Goal: Task Accomplishment & Management: Use online tool/utility

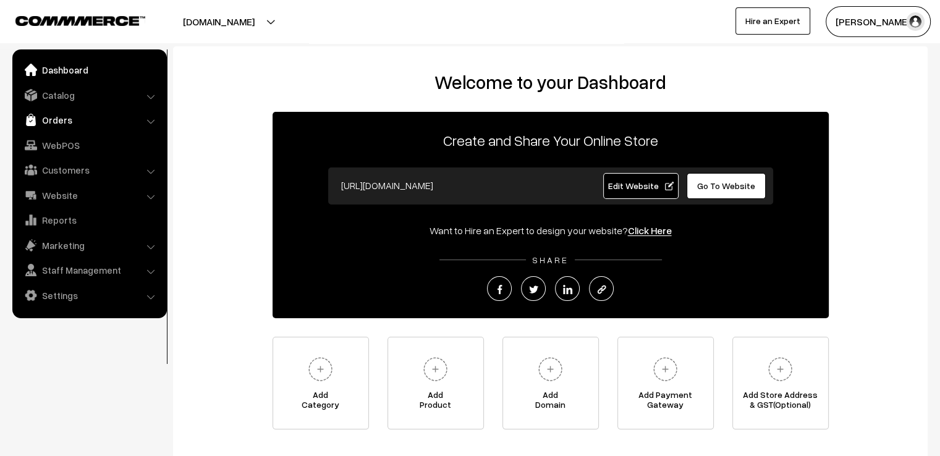
click at [49, 124] on link "Orders" at bounding box center [88, 120] width 147 height 22
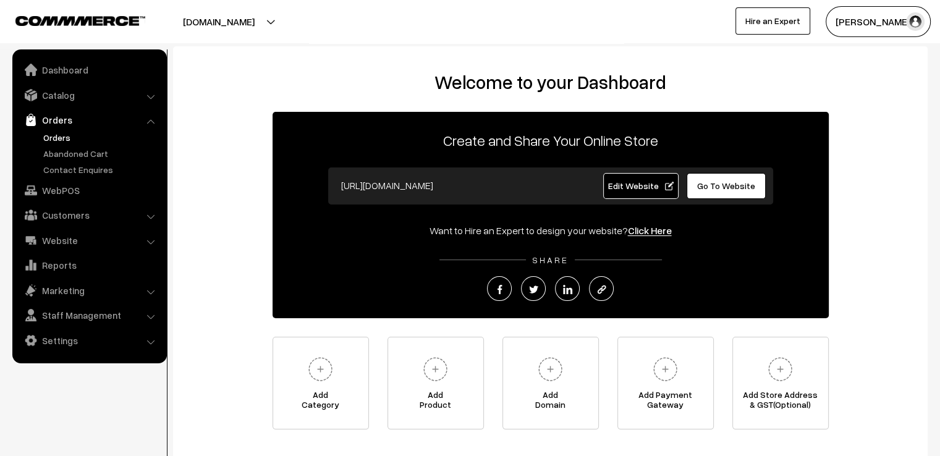
click at [61, 141] on link "Orders" at bounding box center [101, 137] width 122 height 13
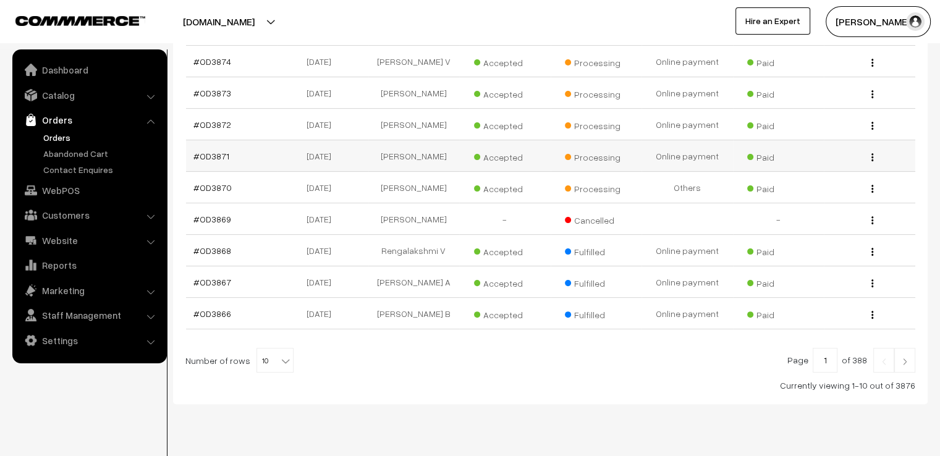
scroll to position [303, 0]
click at [266, 347] on span "10" at bounding box center [275, 359] width 36 height 25
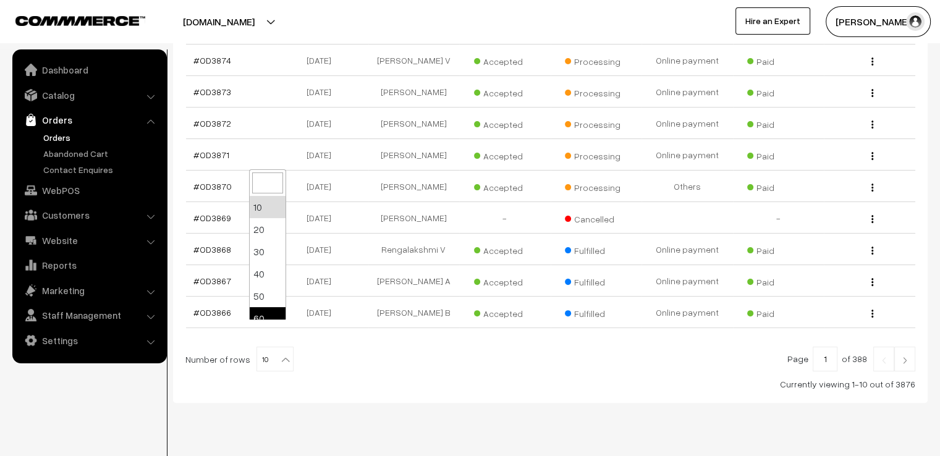
select select "60"
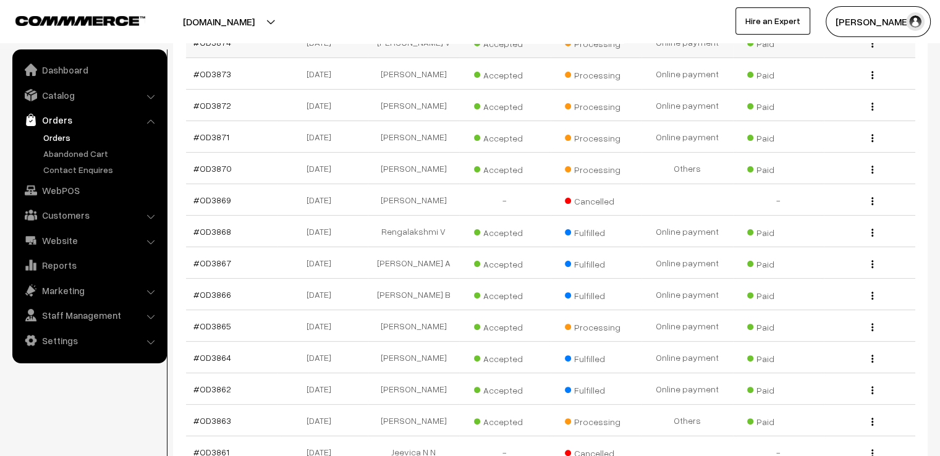
scroll to position [346, 0]
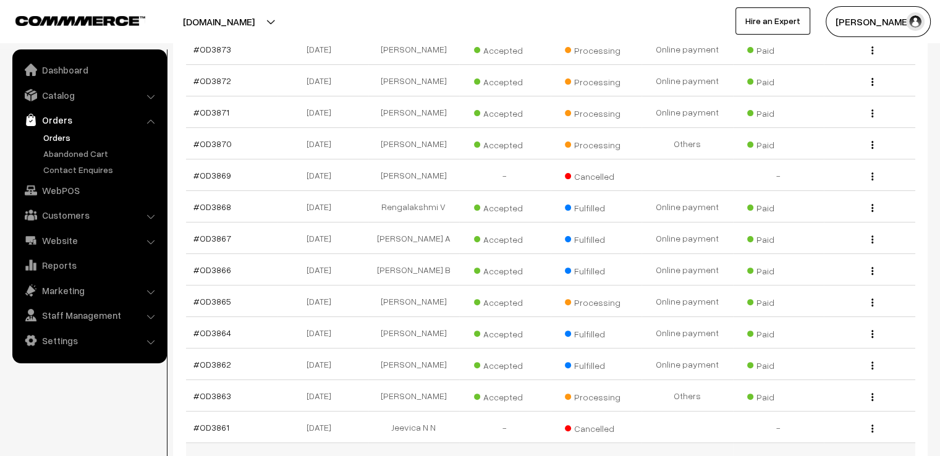
click at [211, 453] on link "#OD3860" at bounding box center [212, 458] width 38 height 11
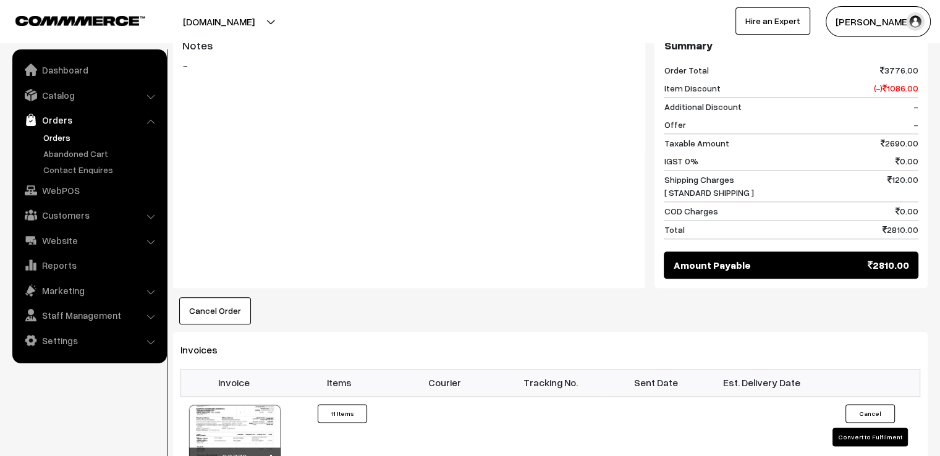
scroll to position [1384, 0]
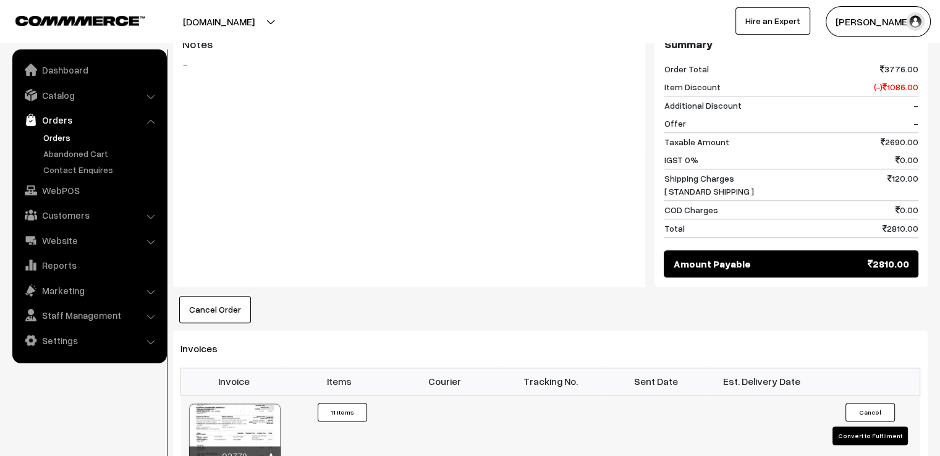
click at [892, 426] on button "Convert to Fulfilment" at bounding box center [869, 435] width 75 height 19
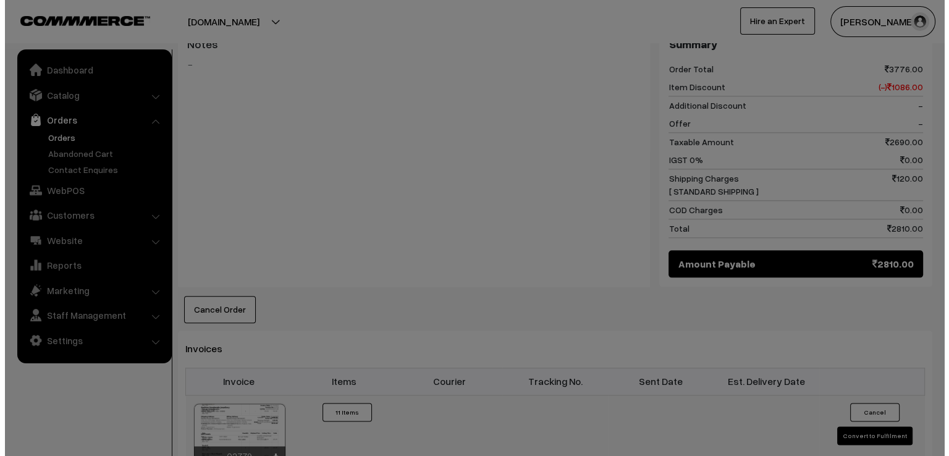
scroll to position [1396, 0]
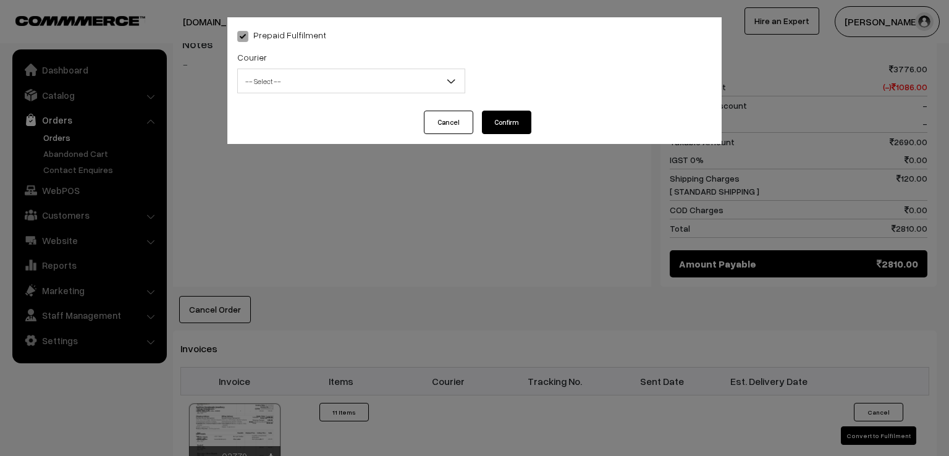
click at [344, 82] on span "-- Select --" at bounding box center [351, 81] width 227 height 22
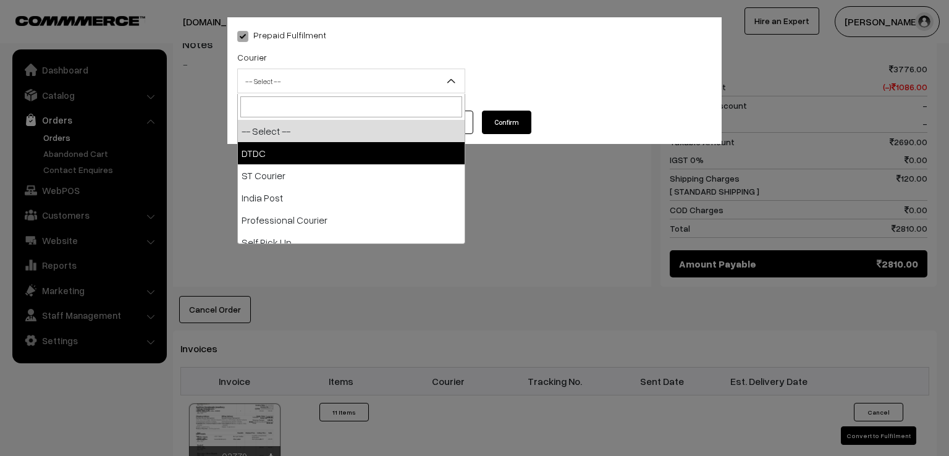
select select "1"
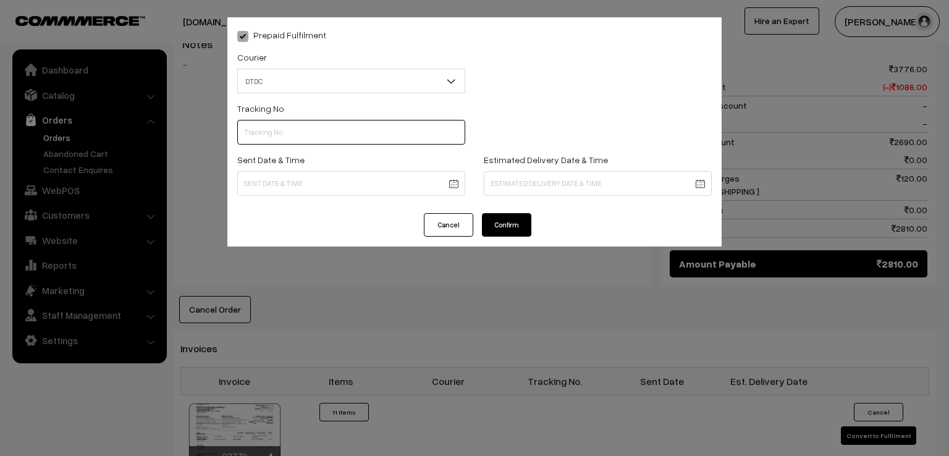
click at [308, 140] on input "text" at bounding box center [351, 132] width 228 height 25
type input "v"
type input "V2000107845"
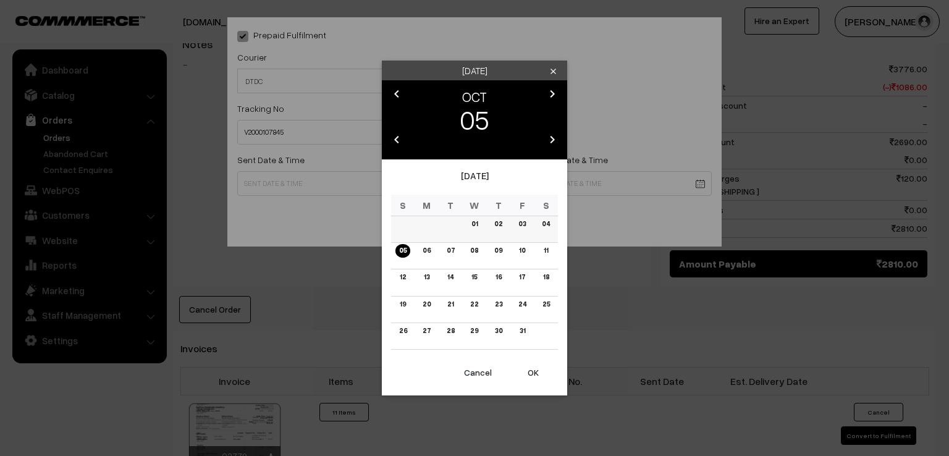
click at [549, 228] on link "04" at bounding box center [545, 223] width 15 height 13
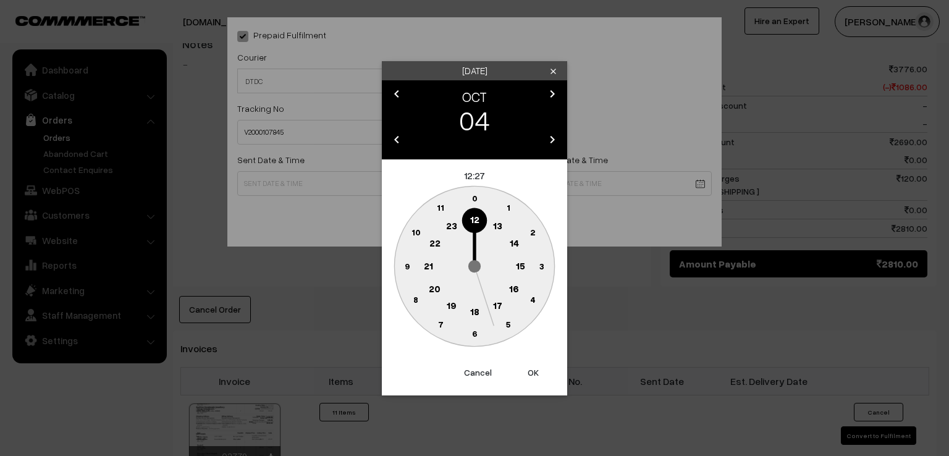
click at [409, 265] on text "9" at bounding box center [407, 265] width 5 height 11
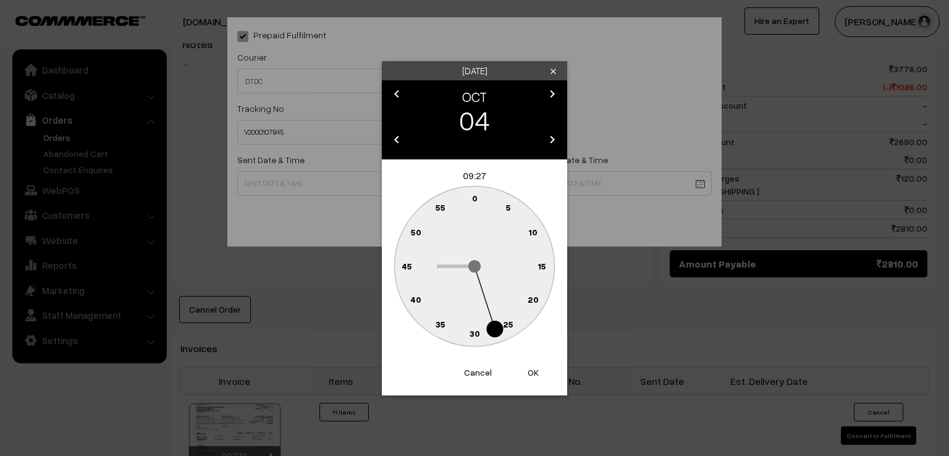
click at [475, 198] on text "0" at bounding box center [475, 198] width 6 height 11
type input "04-10-2025 09:00"
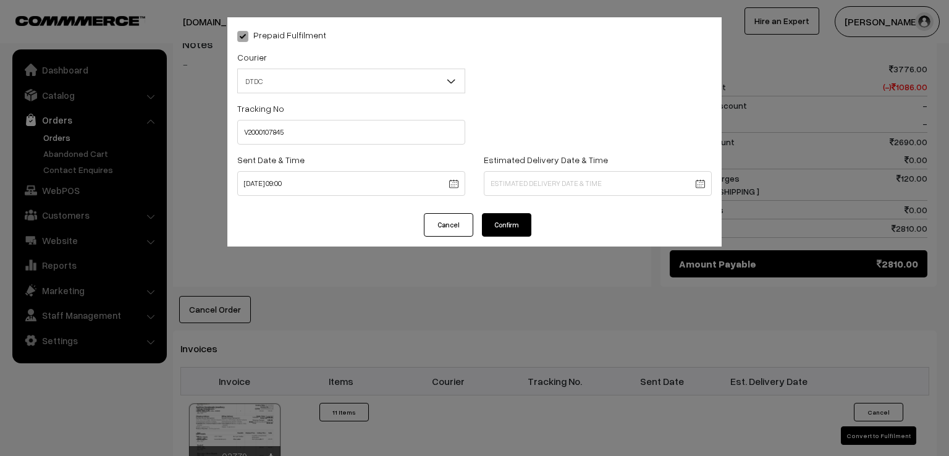
click at [499, 229] on button "Confirm" at bounding box center [506, 224] width 49 height 23
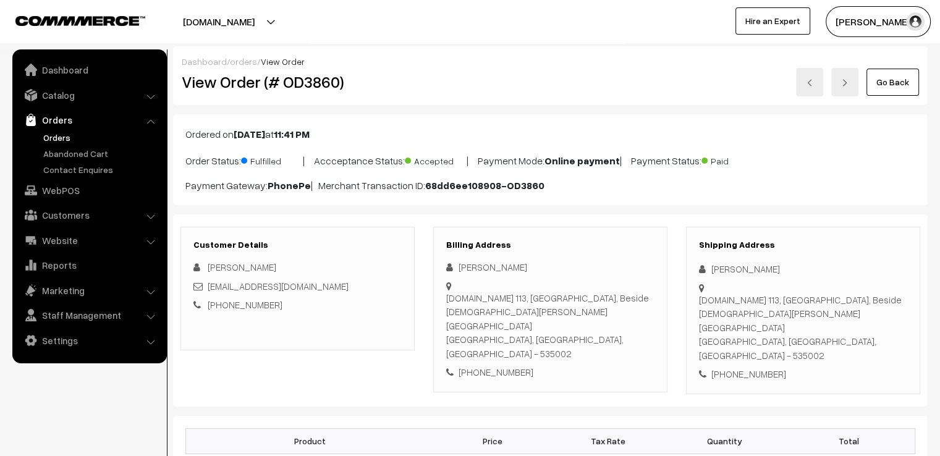
click at [897, 90] on link "Go Back" at bounding box center [892, 82] width 53 height 27
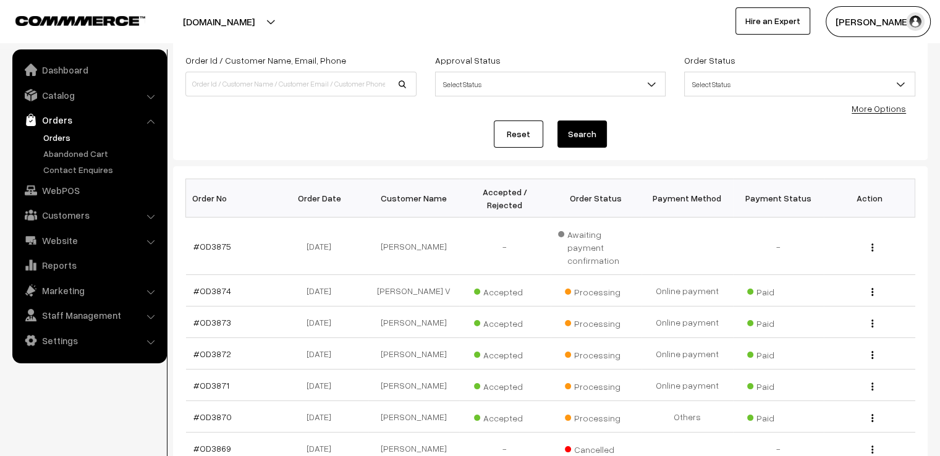
scroll to position [74, 0]
click at [221, 379] on link "#OD3871" at bounding box center [211, 384] width 36 height 11
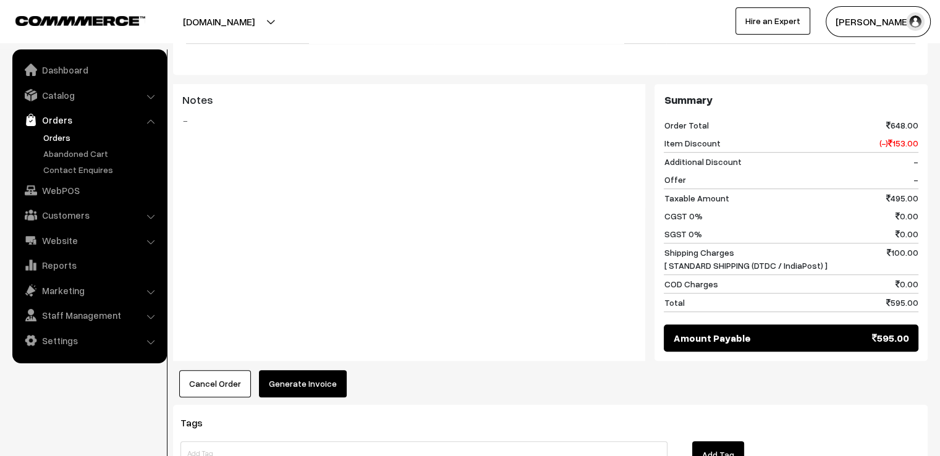
scroll to position [643, 0]
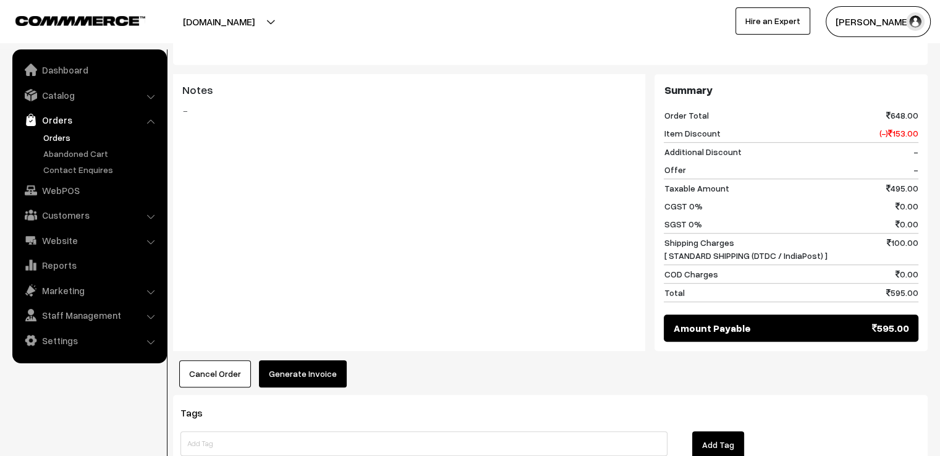
click at [277, 360] on button "Generate Invoice" at bounding box center [303, 373] width 88 height 27
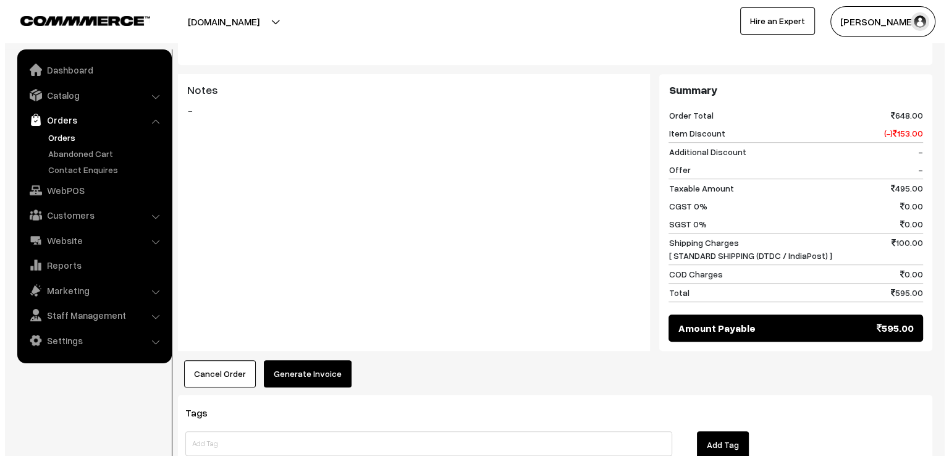
scroll to position [644, 0]
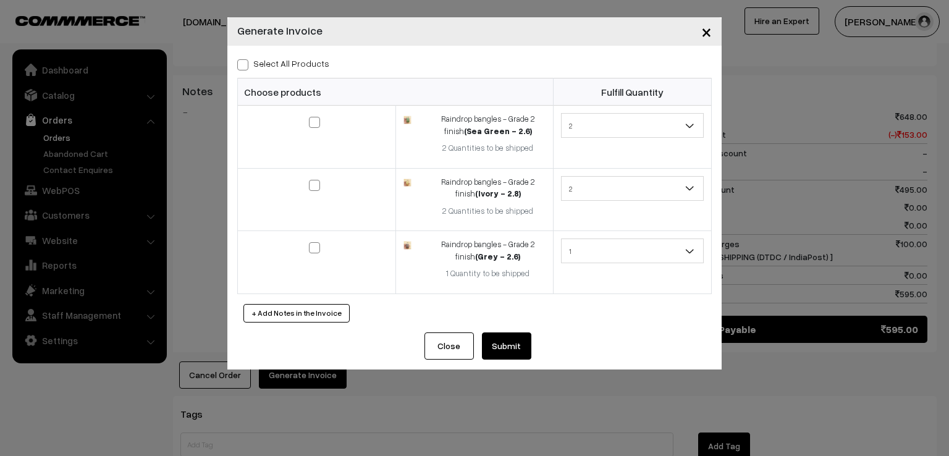
click at [241, 65] on span at bounding box center [242, 64] width 11 height 11
click at [241, 65] on input "Select All Products" at bounding box center [241, 63] width 8 height 8
checkbox input "true"
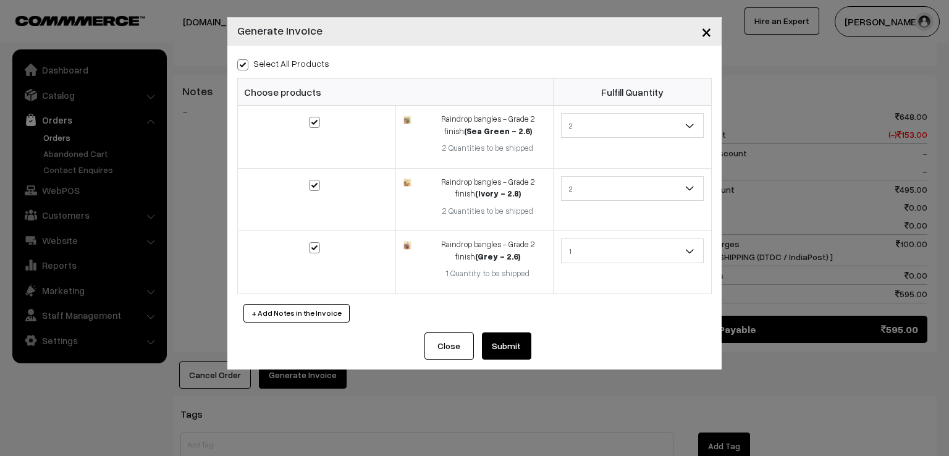
checkbox input "true"
click at [509, 335] on button "Submit" at bounding box center [506, 345] width 49 height 27
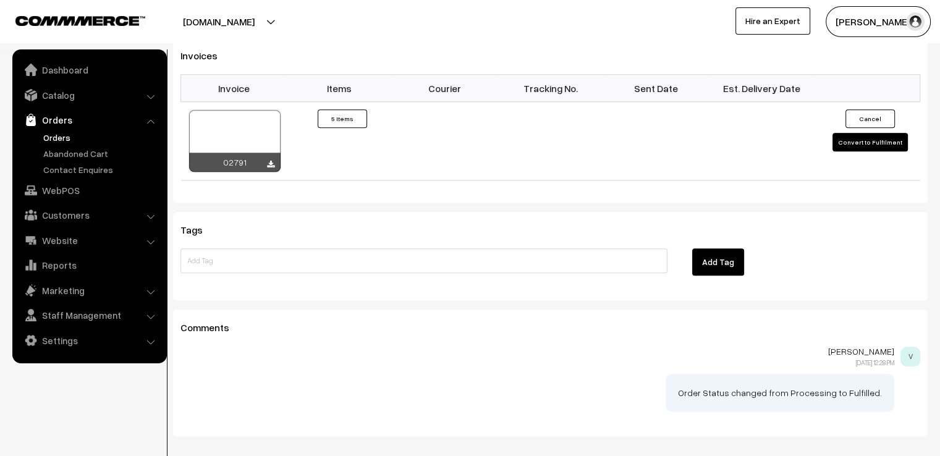
scroll to position [1013, 0]
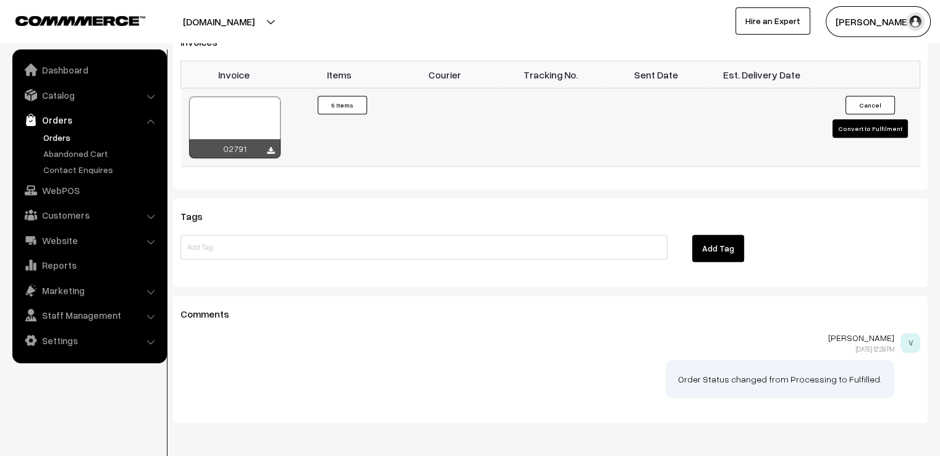
click at [876, 119] on button "Convert to Fulfilment" at bounding box center [869, 128] width 75 height 19
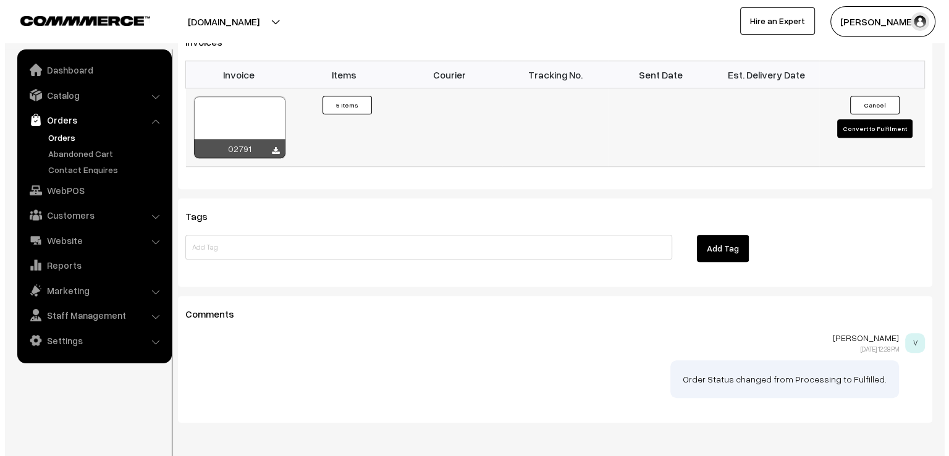
scroll to position [1016, 0]
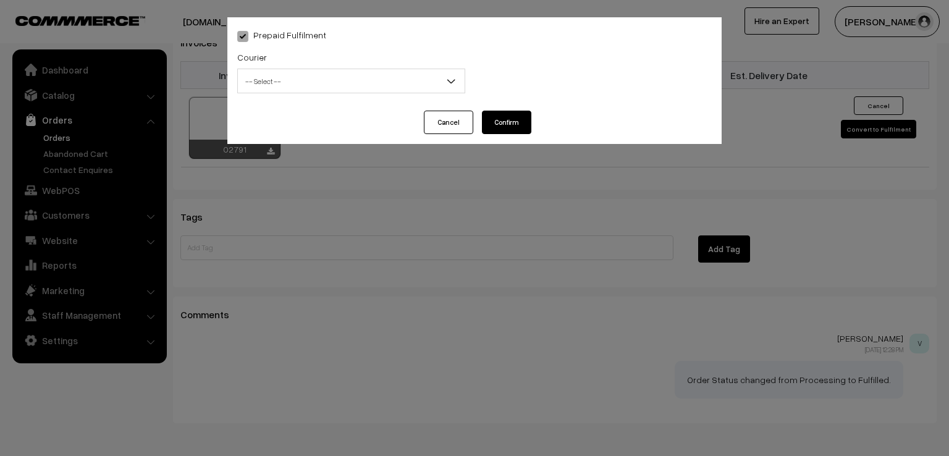
click at [296, 84] on span "-- Select --" at bounding box center [351, 81] width 227 height 22
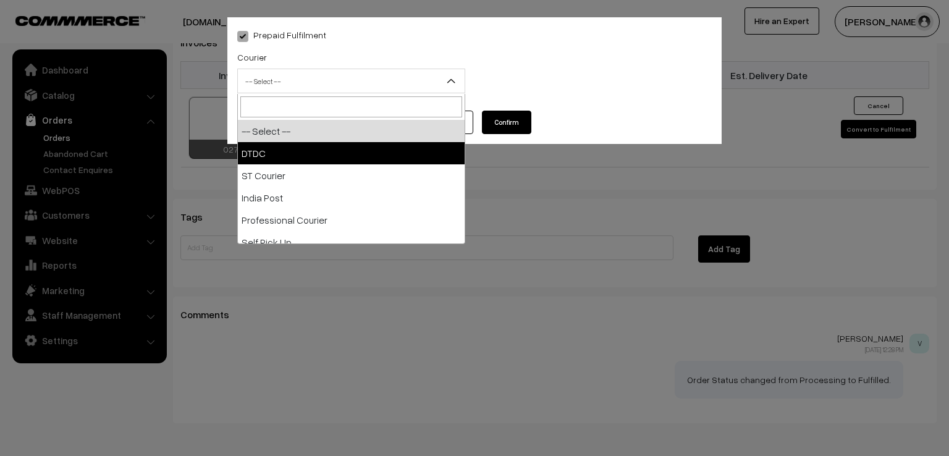
select select "1"
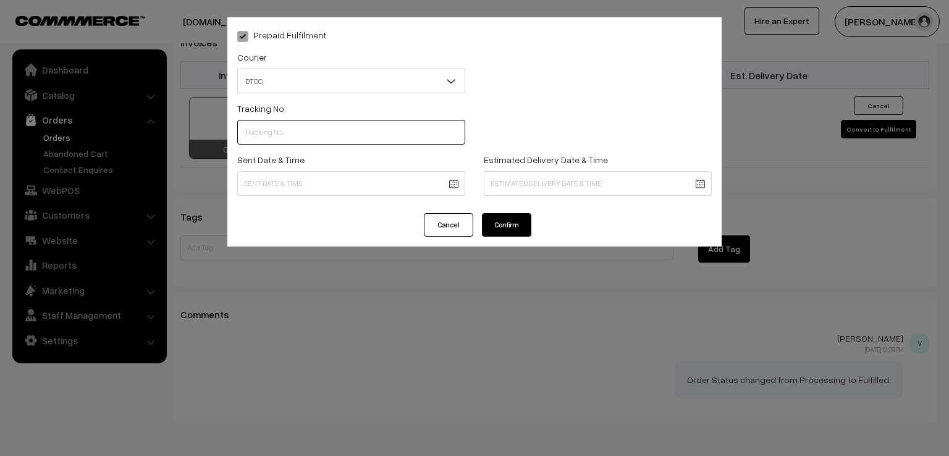
click at [286, 139] on input "text" at bounding box center [351, 132] width 228 height 25
type input "D1007841761"
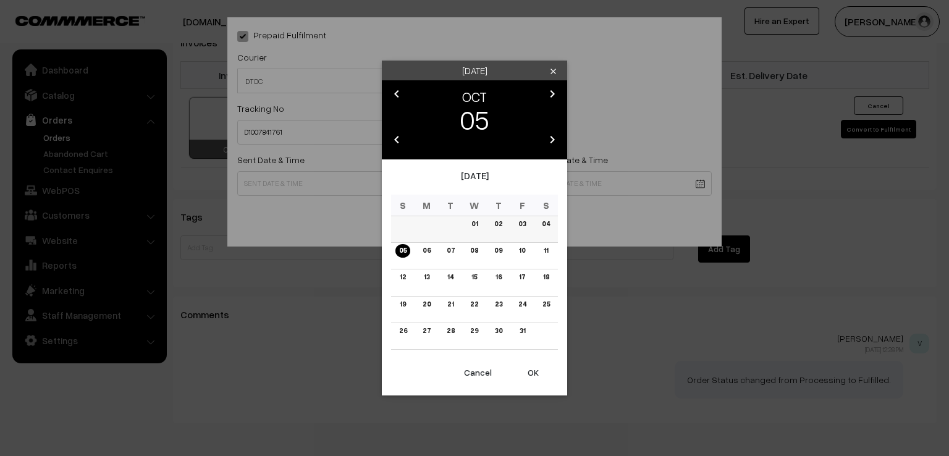
click at [546, 231] on td "04" at bounding box center [546, 229] width 24 height 27
click at [546, 227] on link "04" at bounding box center [545, 223] width 15 height 13
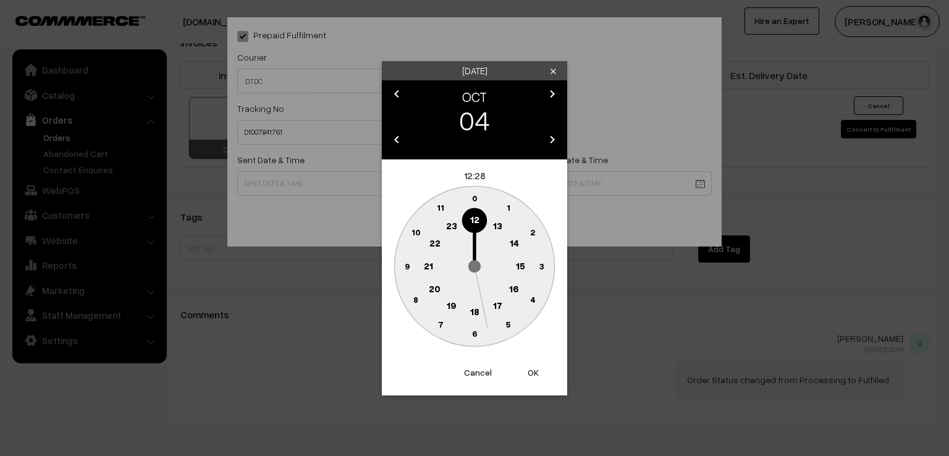
click at [405, 268] on text "9" at bounding box center [407, 265] width 5 height 11
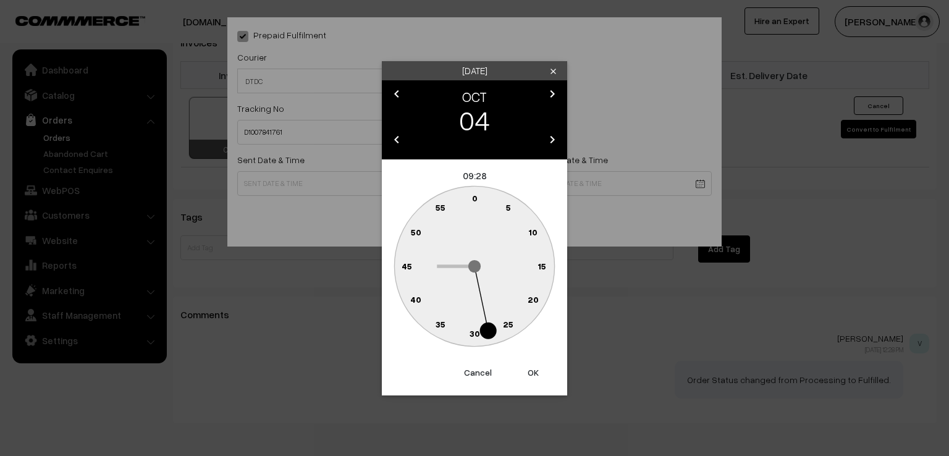
click at [477, 196] on text "0" at bounding box center [475, 198] width 6 height 11
type input "[DATE] 09:00"
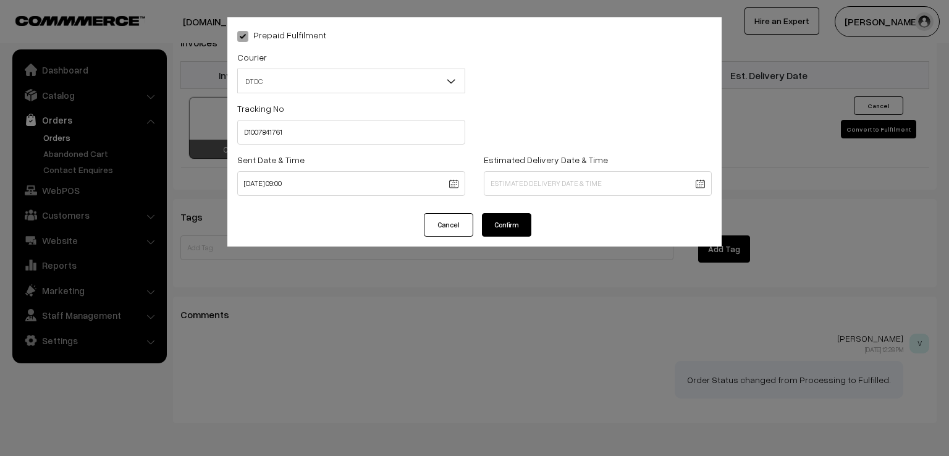
click at [514, 226] on button "Confirm" at bounding box center [506, 224] width 49 height 23
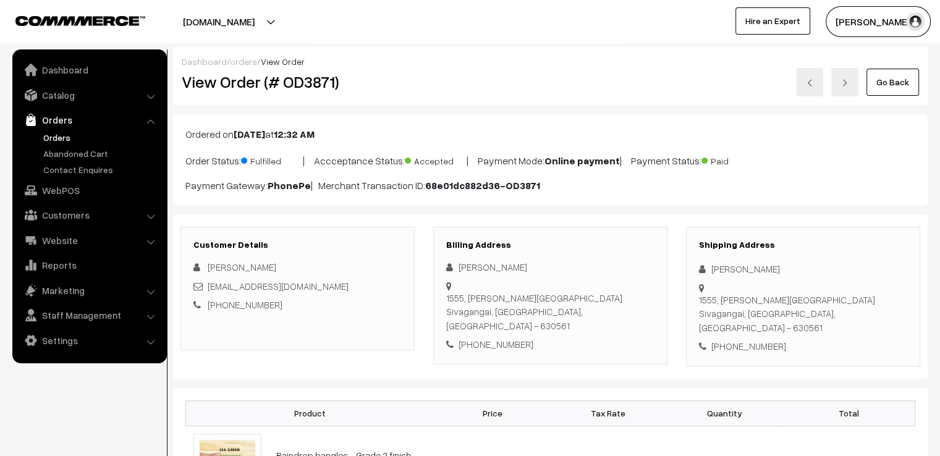
click at [896, 90] on link "Go Back" at bounding box center [892, 82] width 53 height 27
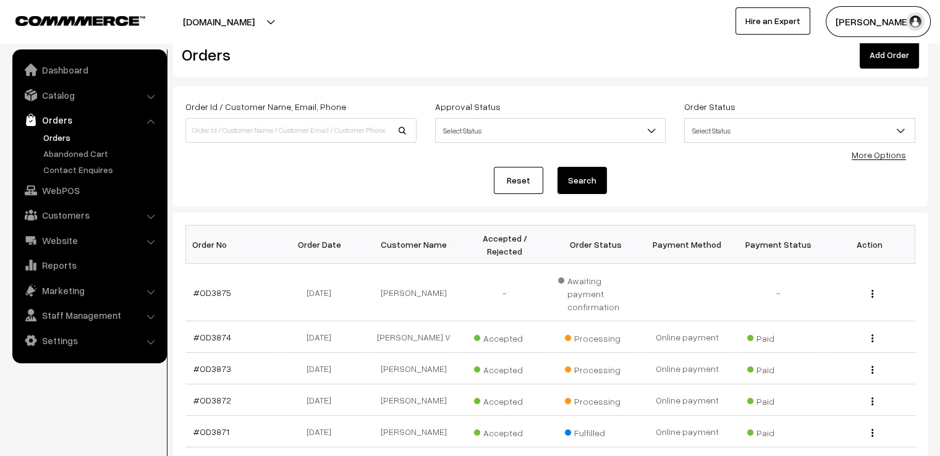
scroll to position [49, 0]
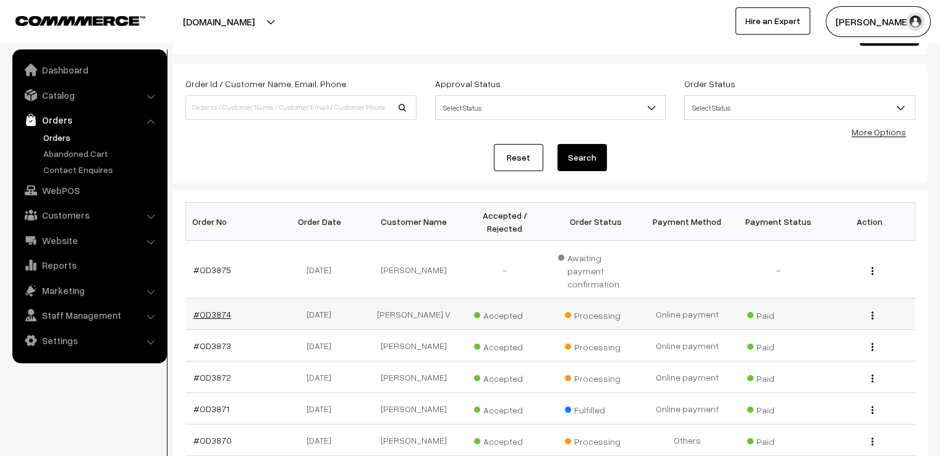
click at [216, 309] on link "#OD3874" at bounding box center [212, 314] width 38 height 11
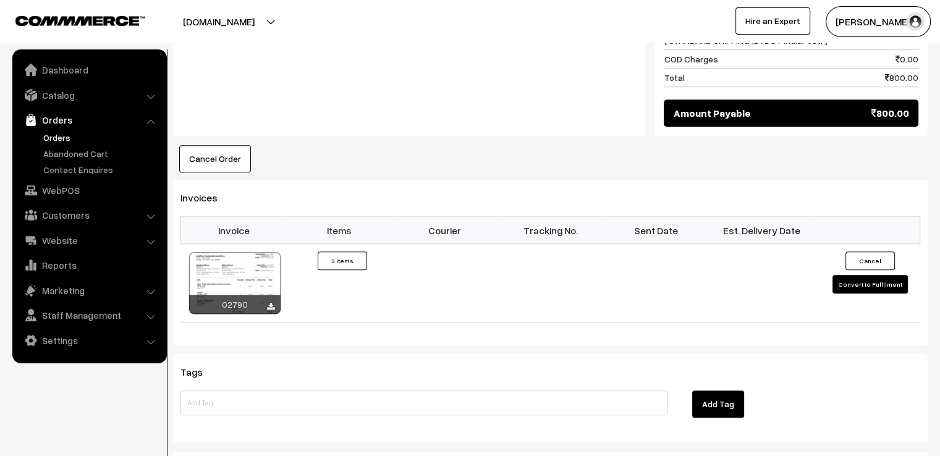
scroll to position [865, 0]
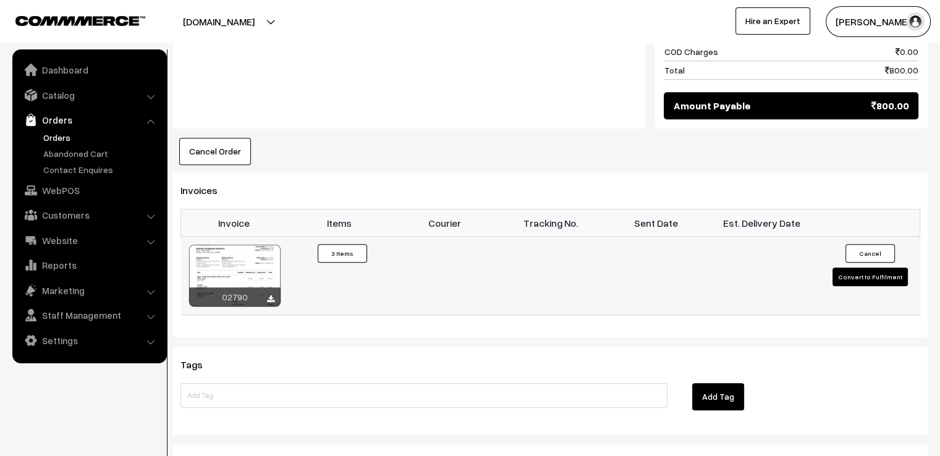
click at [878, 268] on button "Convert to Fulfilment" at bounding box center [869, 277] width 75 height 19
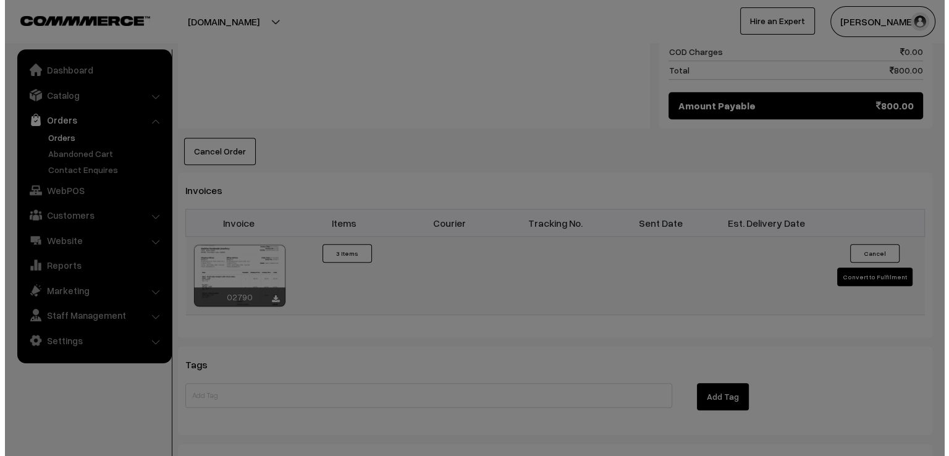
scroll to position [868, 0]
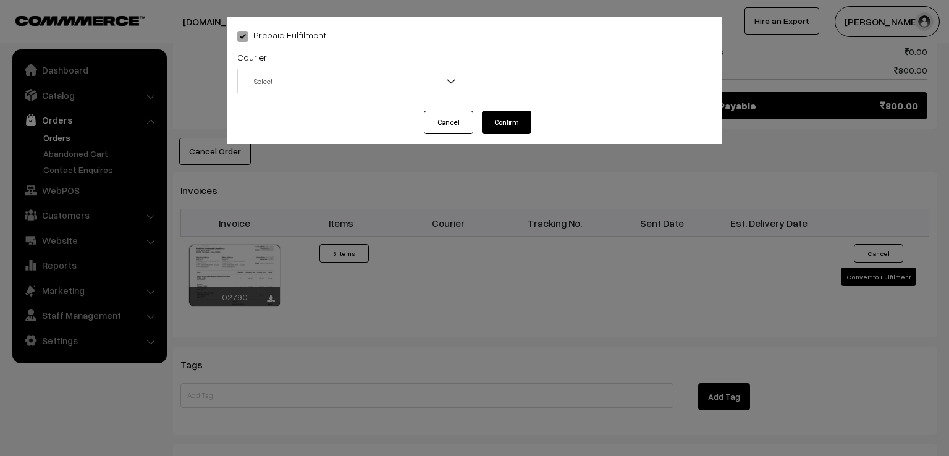
click at [316, 75] on span "-- Select --" at bounding box center [351, 81] width 227 height 22
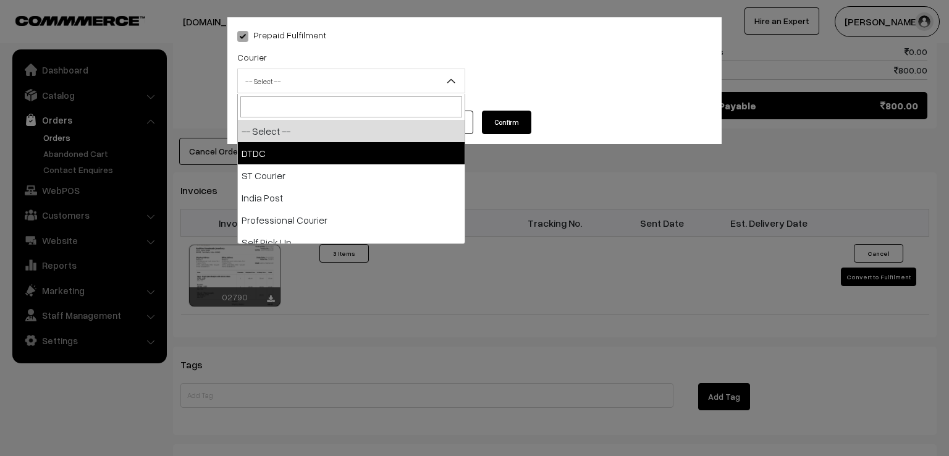
select select "1"
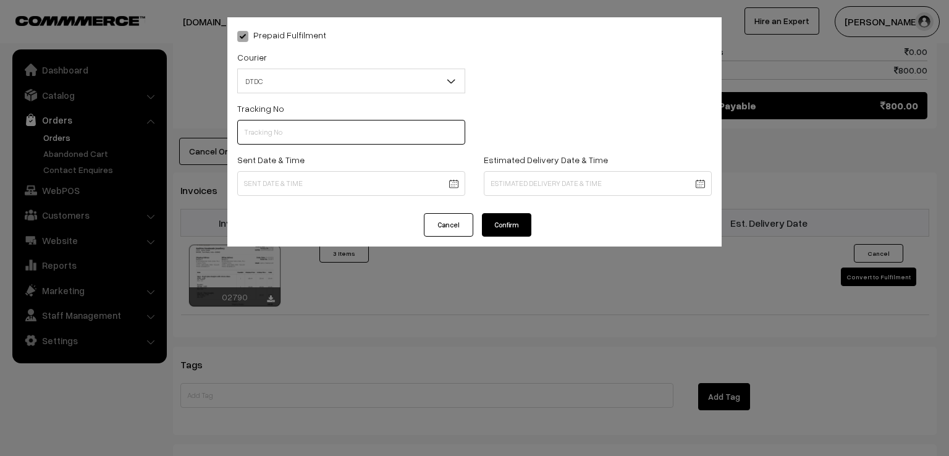
click at [287, 140] on input "text" at bounding box center [351, 132] width 228 height 25
type input "D1007841763"
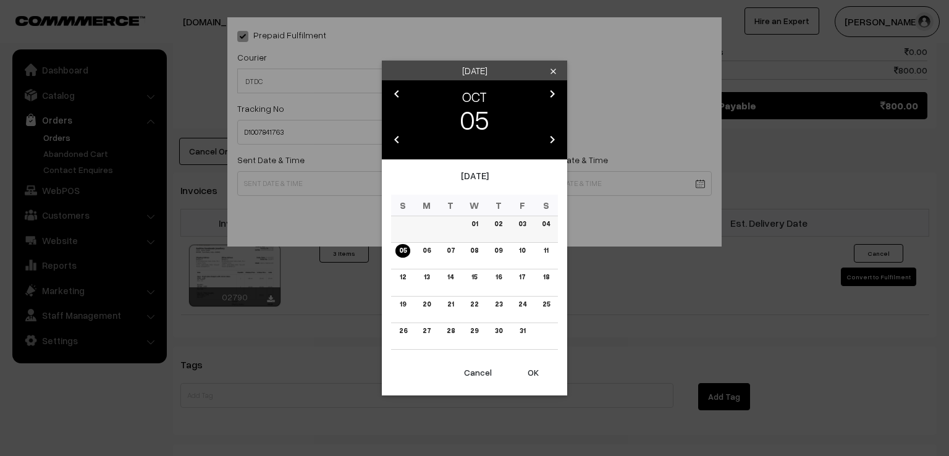
click at [549, 224] on link "04" at bounding box center [545, 223] width 15 height 13
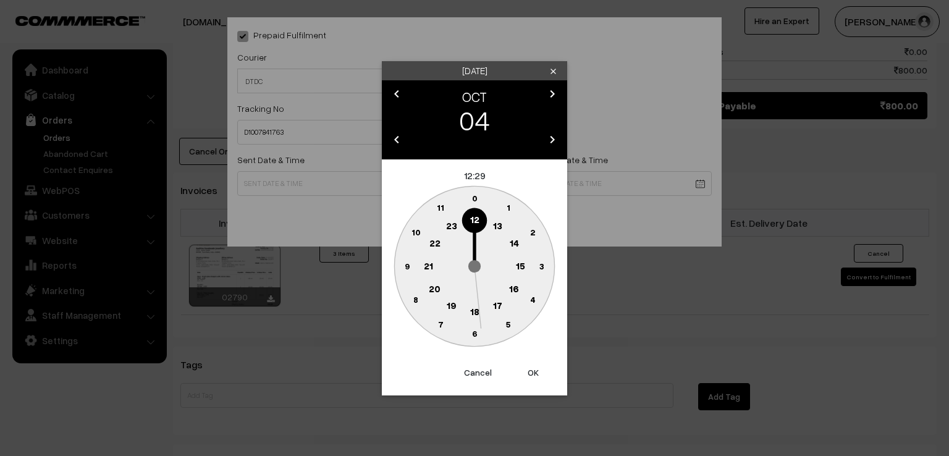
click at [408, 268] on text "9" at bounding box center [407, 265] width 5 height 11
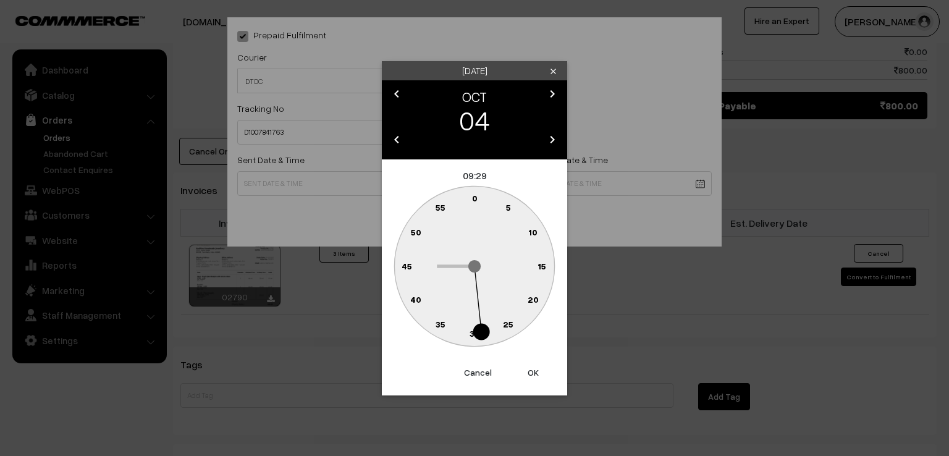
click at [474, 196] on text "0" at bounding box center [475, 198] width 6 height 11
type input "04-10-2025 09:00"
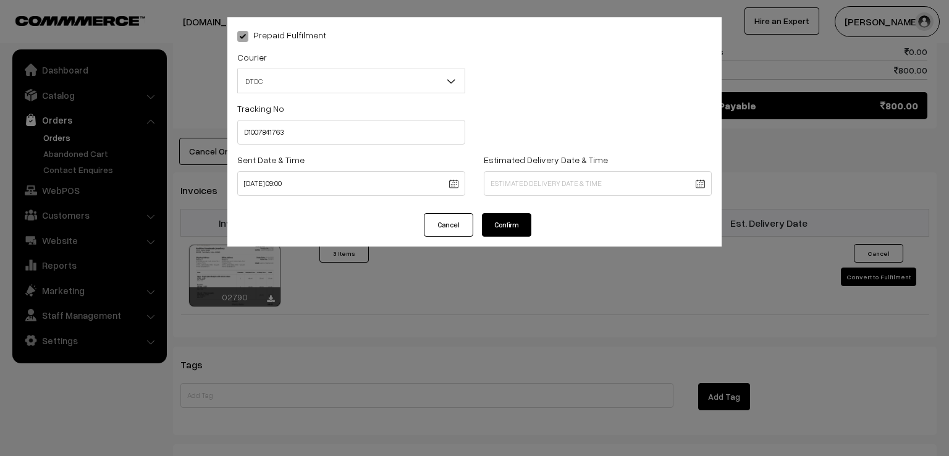
click at [514, 227] on button "Confirm" at bounding box center [506, 224] width 49 height 23
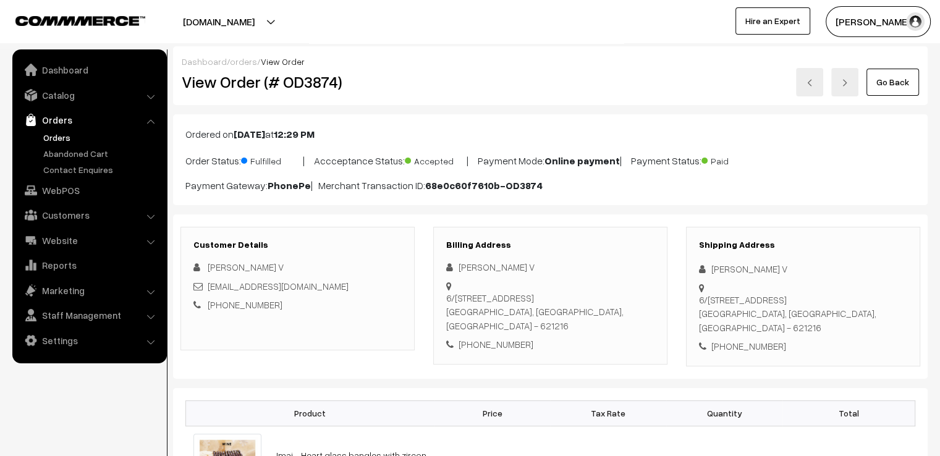
click at [903, 95] on link "Go Back" at bounding box center [892, 82] width 53 height 27
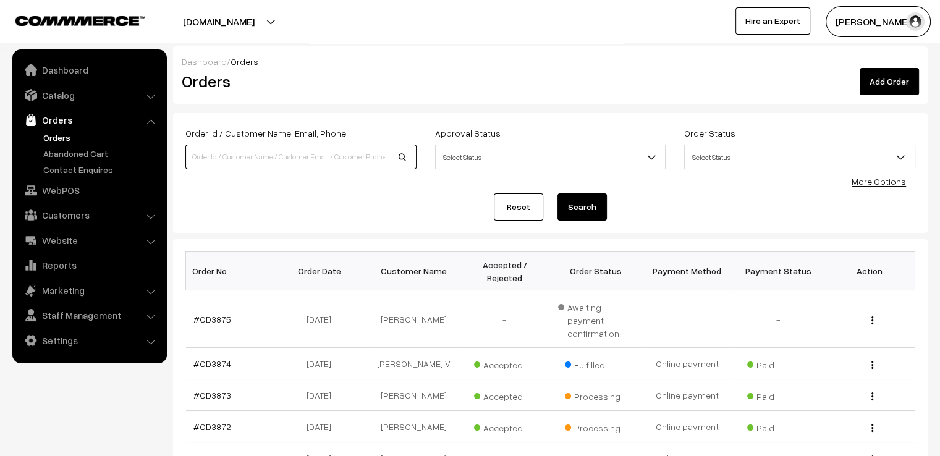
click at [356, 160] on input at bounding box center [300, 157] width 231 height 25
type input "[PERSON_NAME]"
click at [557, 193] on button "Search" at bounding box center [581, 206] width 49 height 27
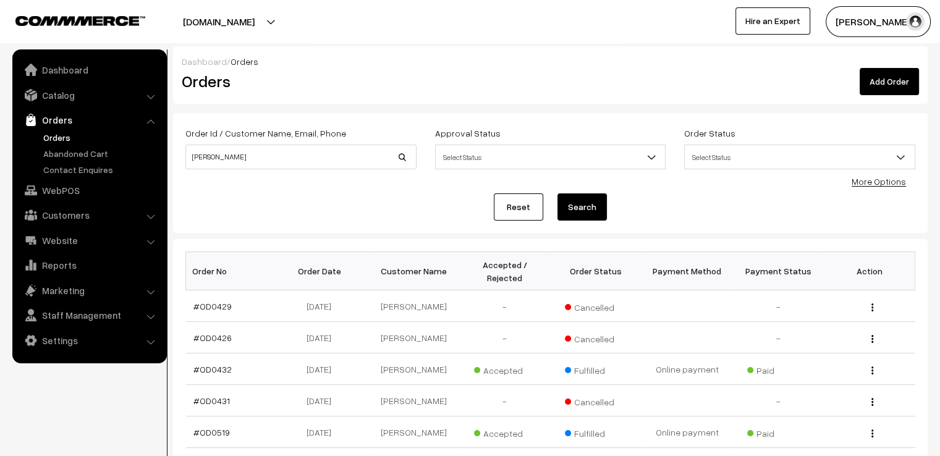
click at [534, 209] on link "Reset" at bounding box center [518, 206] width 49 height 27
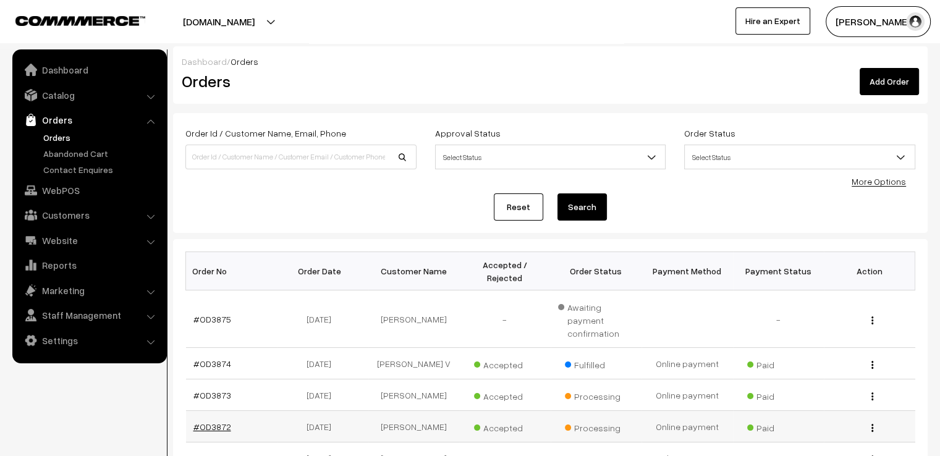
click at [211, 421] on link "#OD3872" at bounding box center [212, 426] width 38 height 11
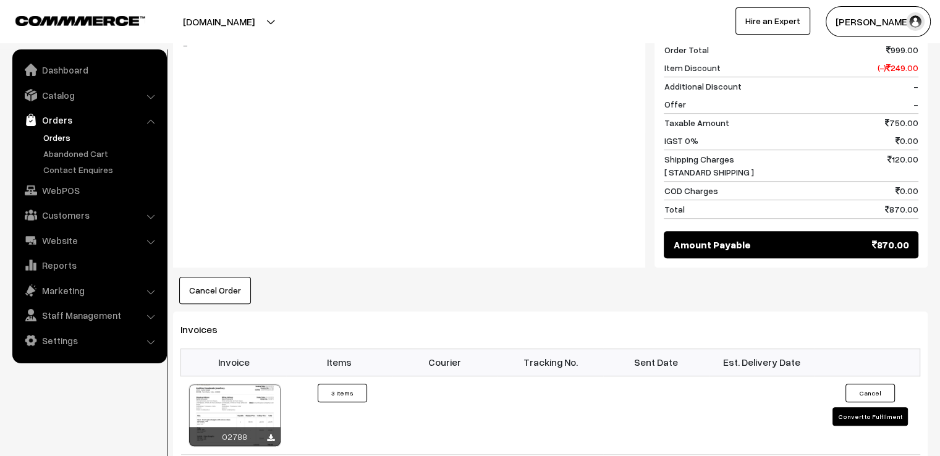
scroll to position [741, 0]
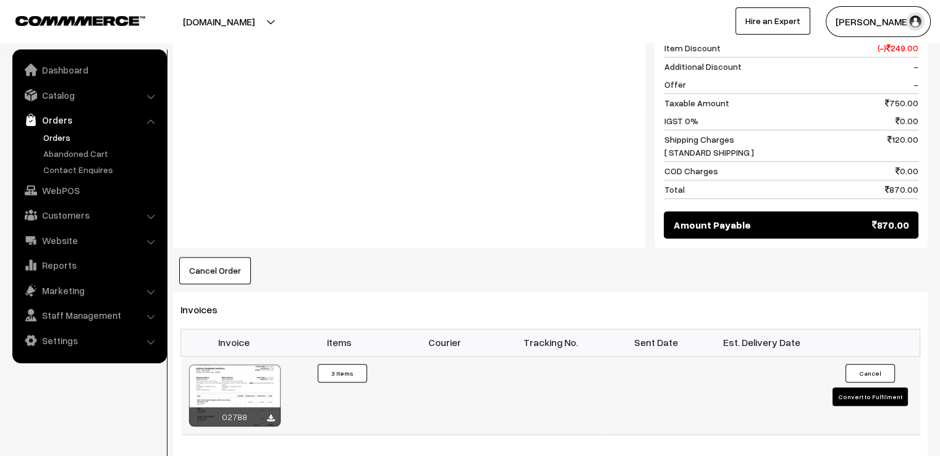
click at [893, 387] on button "Convert to Fulfilment" at bounding box center [869, 396] width 75 height 19
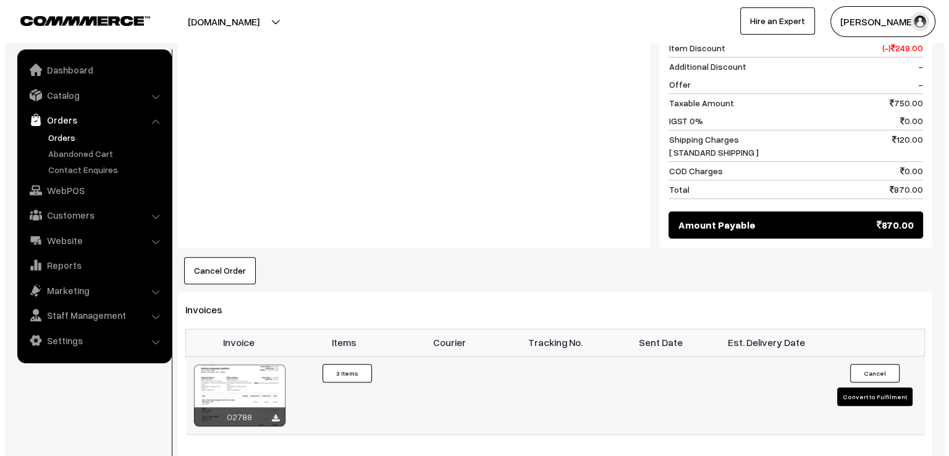
scroll to position [744, 0]
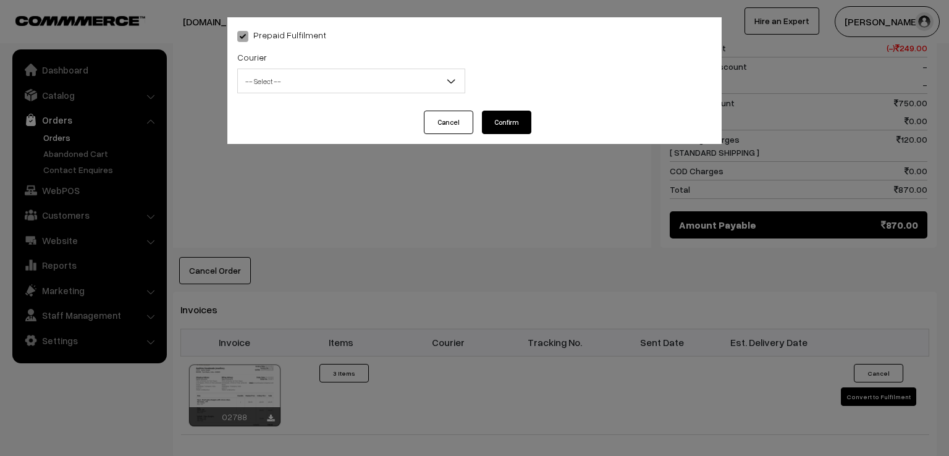
click at [280, 72] on span "-- Select --" at bounding box center [351, 81] width 227 height 22
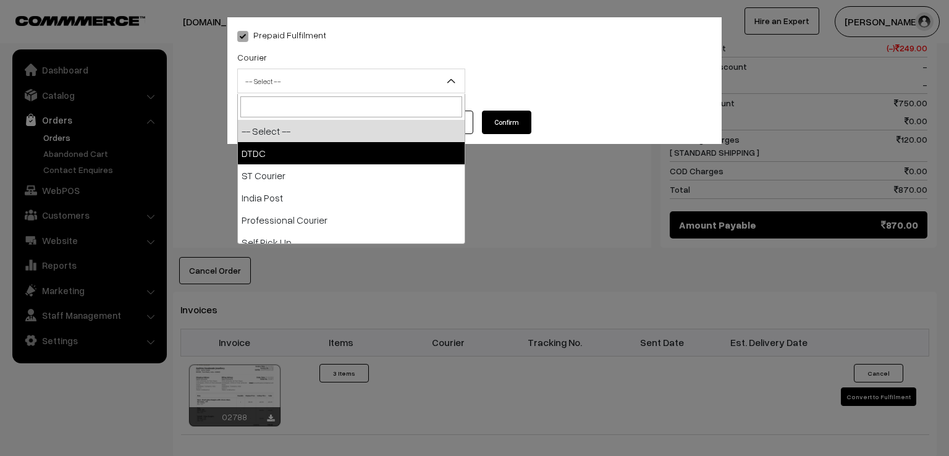
select select "1"
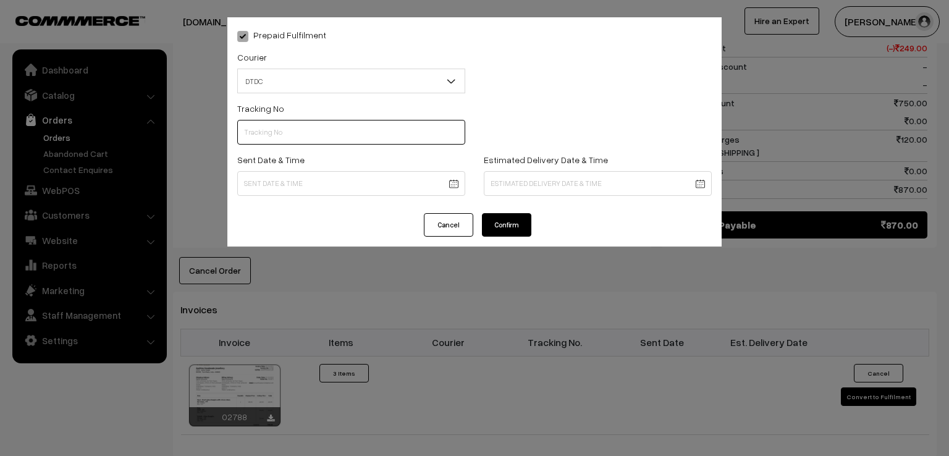
click at [269, 137] on input "text" at bounding box center [351, 132] width 228 height 25
type input "7D116352376"
click at [304, 190] on body "Thank you for showing interest. Our team will call you shortly. Close varnambya…" at bounding box center [474, 13] width 949 height 1515
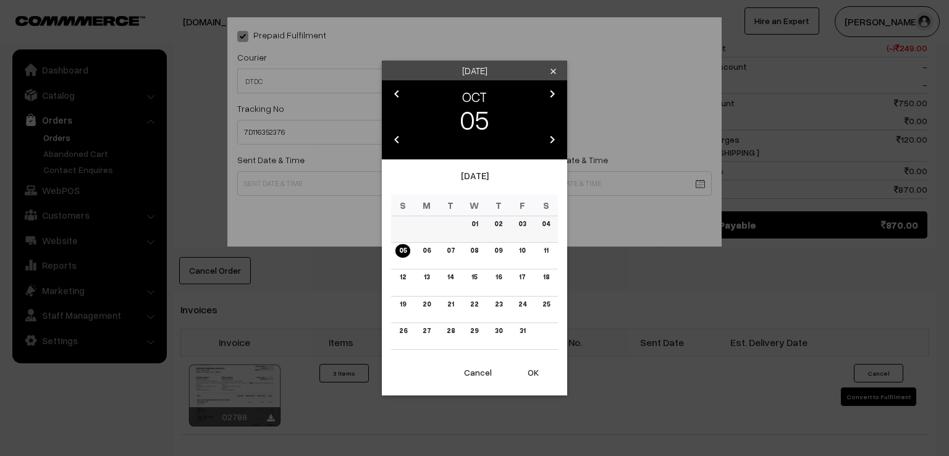
click at [542, 226] on link "04" at bounding box center [545, 223] width 15 height 13
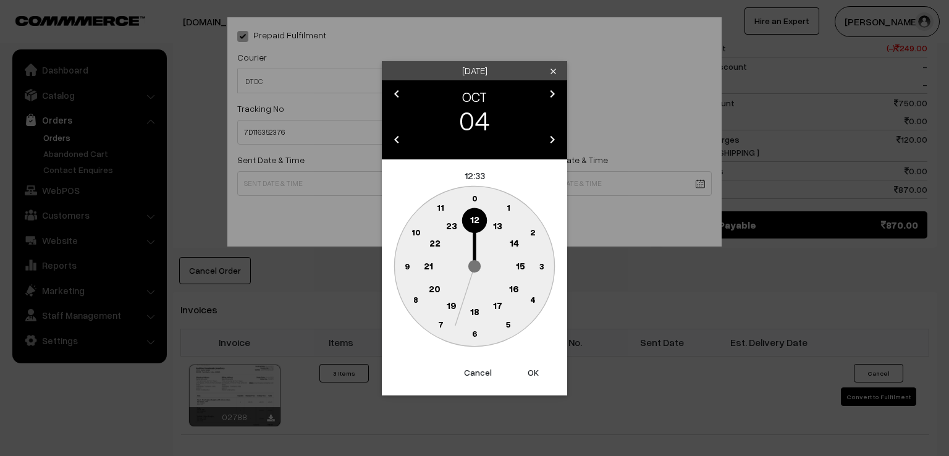
click at [403, 268] on circle at bounding box center [406, 265] width 25 height 25
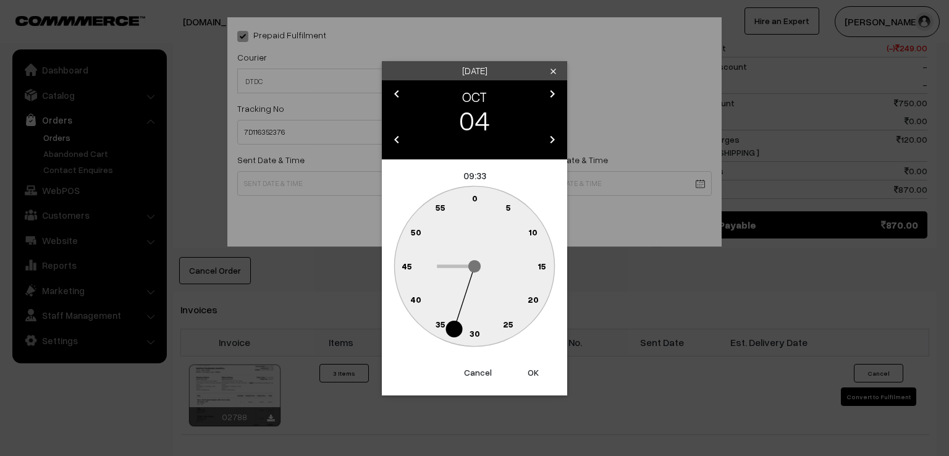
click at [471, 201] on circle at bounding box center [467, 200] width 17 height 17
type input "04-10-2025 09:59"
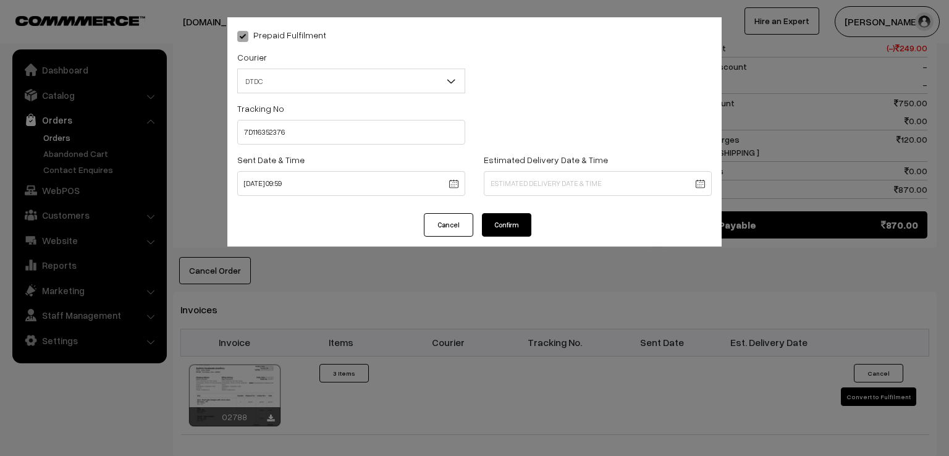
click at [498, 218] on button "Confirm" at bounding box center [506, 224] width 49 height 23
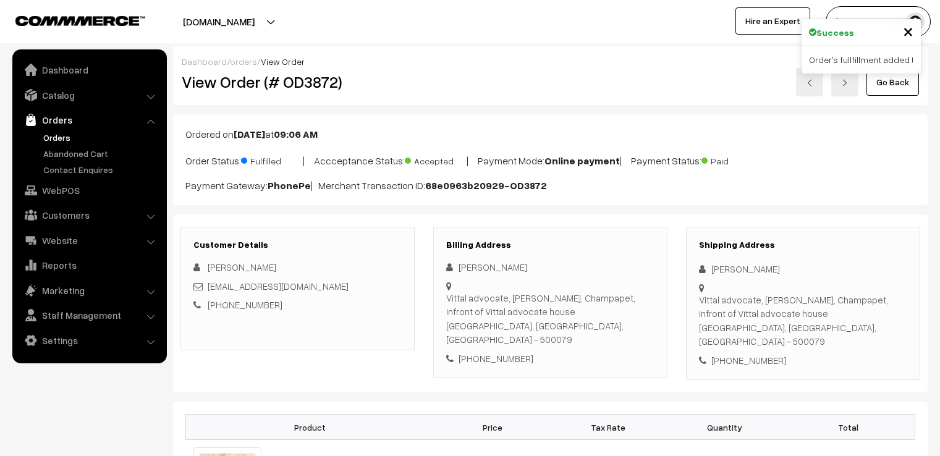
scroll to position [741, 0]
